Goal: Information Seeking & Learning: Learn about a topic

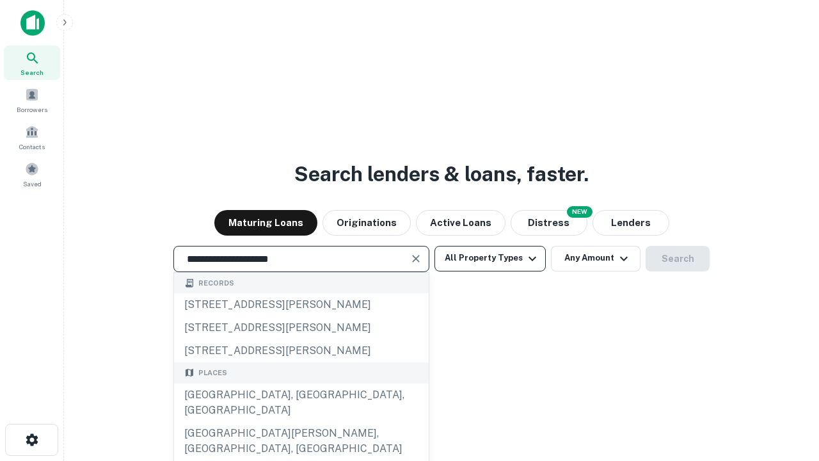
click at [301, 422] on div "[GEOGRAPHIC_DATA], [GEOGRAPHIC_DATA], [GEOGRAPHIC_DATA]" at bounding box center [301, 402] width 255 height 38
type input "**********"
click at [490, 258] on button "All Property Types" at bounding box center [489, 259] width 111 height 26
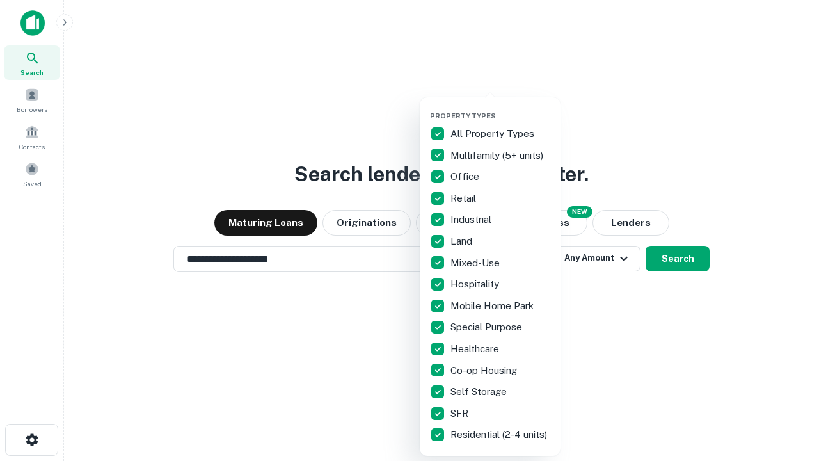
click at [500, 108] on button "button" at bounding box center [500, 108] width 141 height 1
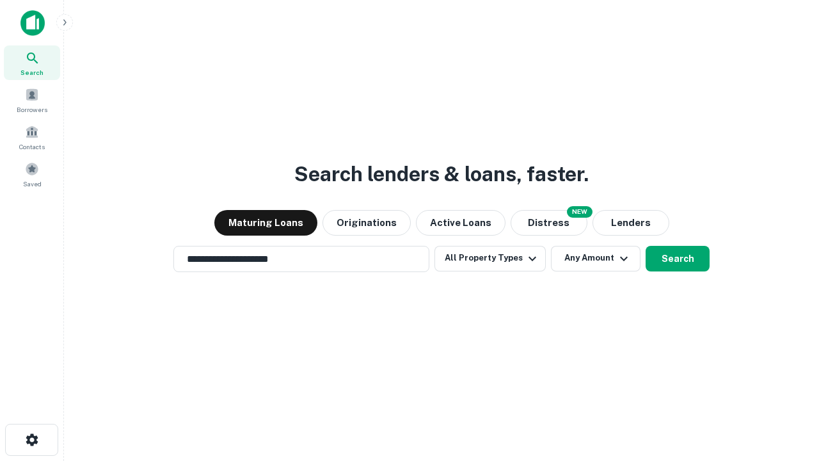
scroll to position [20, 0]
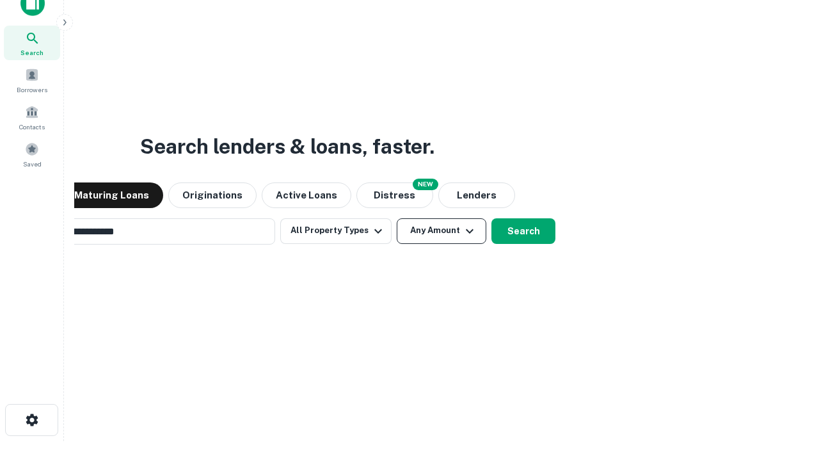
click at [397, 218] on button "Any Amount" at bounding box center [442, 231] width 90 height 26
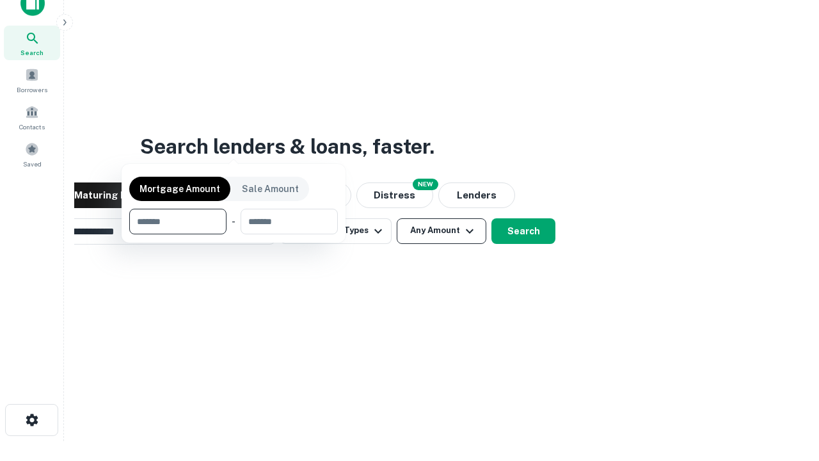
scroll to position [20, 0]
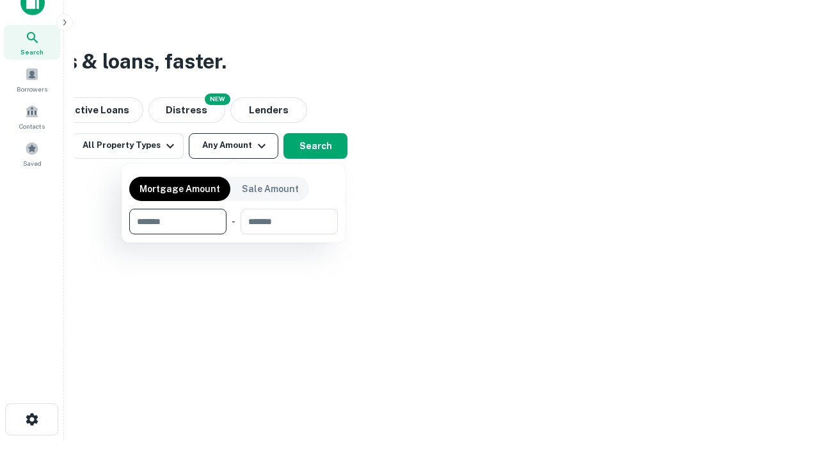
type input "*******"
click at [234, 234] on button "button" at bounding box center [233, 234] width 209 height 1
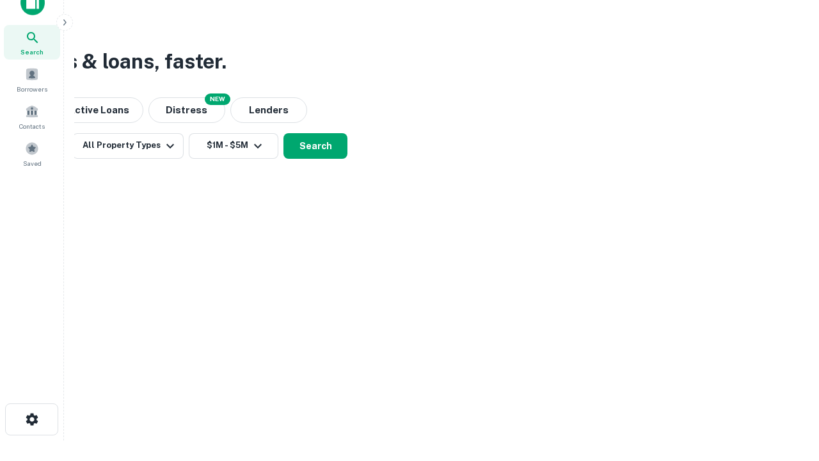
scroll to position [8, 236]
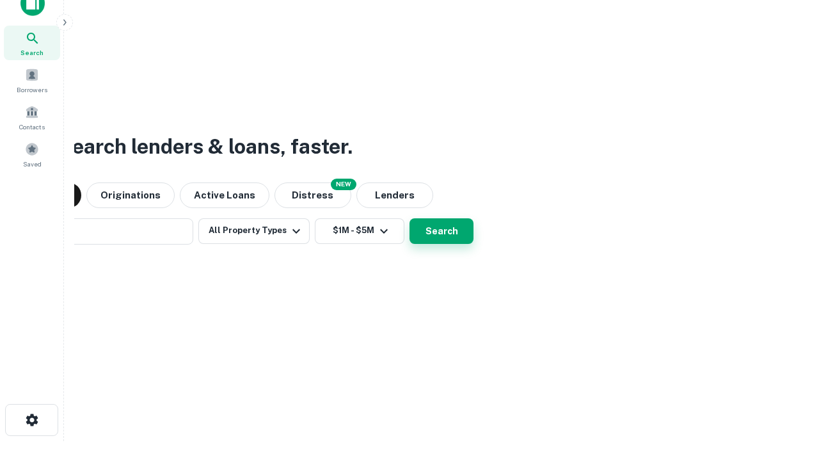
click at [410, 218] on button "Search" at bounding box center [442, 231] width 64 height 26
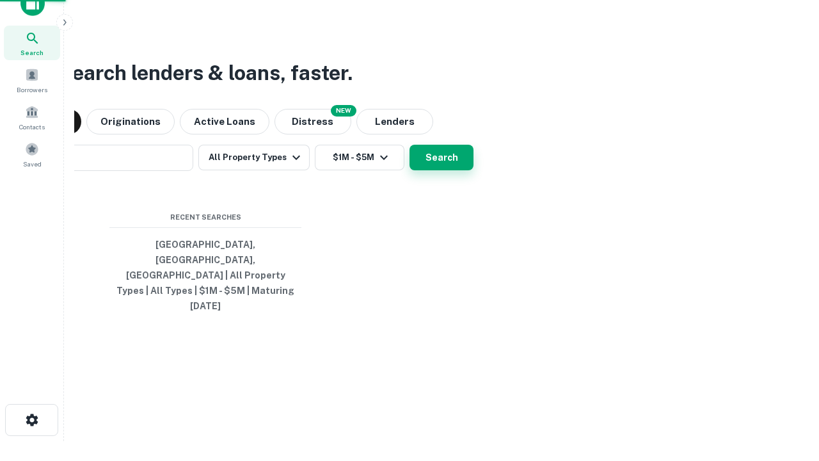
scroll to position [34, 362]
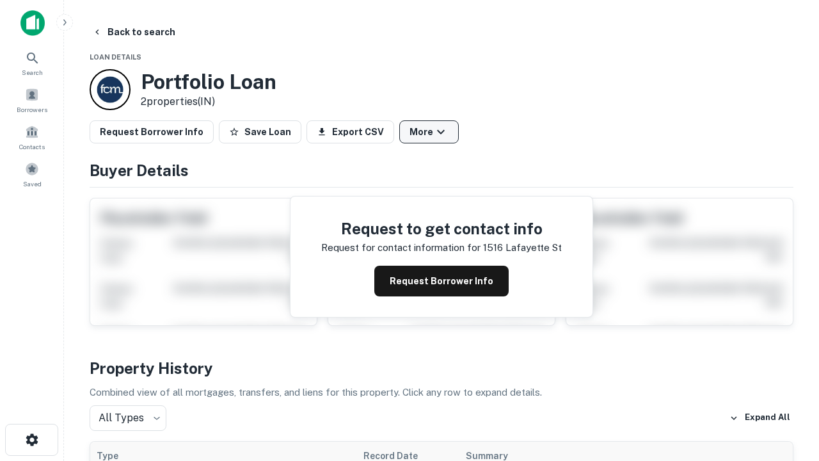
click at [429, 132] on button "More" at bounding box center [429, 131] width 60 height 23
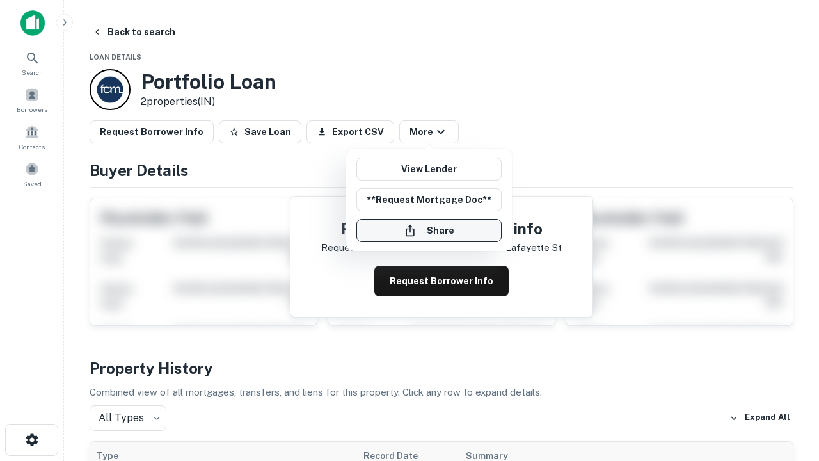
click at [429, 230] on button "Share" at bounding box center [428, 230] width 145 height 23
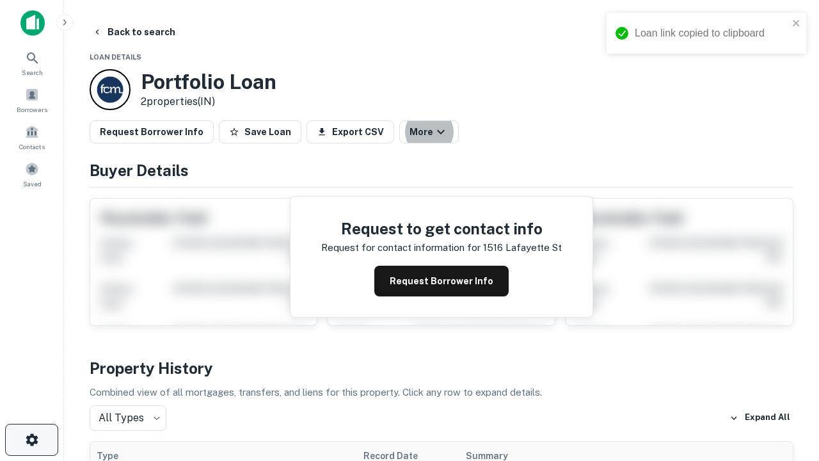
click at [31, 440] on icon "button" at bounding box center [31, 439] width 15 height 15
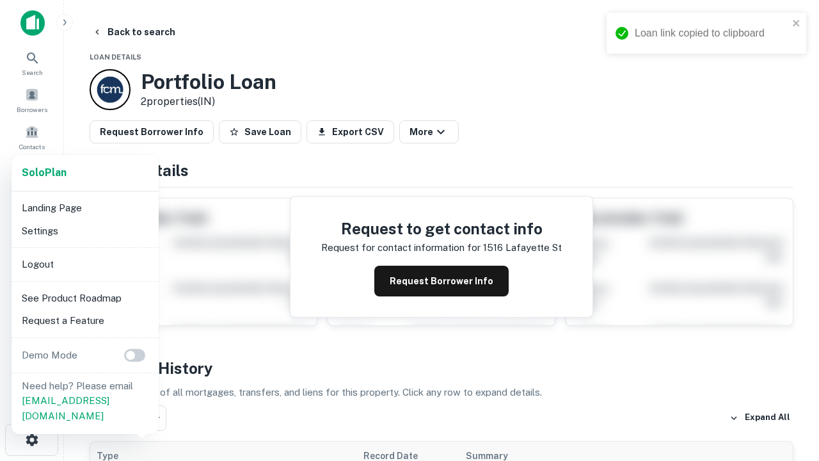
click at [84, 264] on li "Logout" at bounding box center [85, 264] width 137 height 23
